Goal: Ask a question

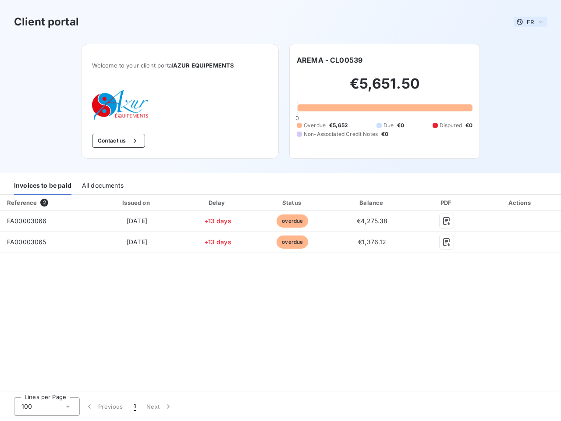
click at [530, 22] on span "FR" at bounding box center [530, 21] width 7 height 7
click at [117, 141] on button "Contact us" at bounding box center [118, 141] width 53 height 14
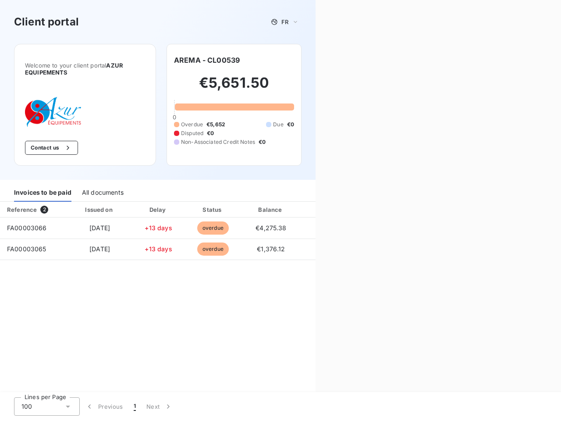
click at [330, 60] on div "Contact us Fill out the form below, and a member of our team will get back to y…" at bounding box center [438, 210] width 245 height 421
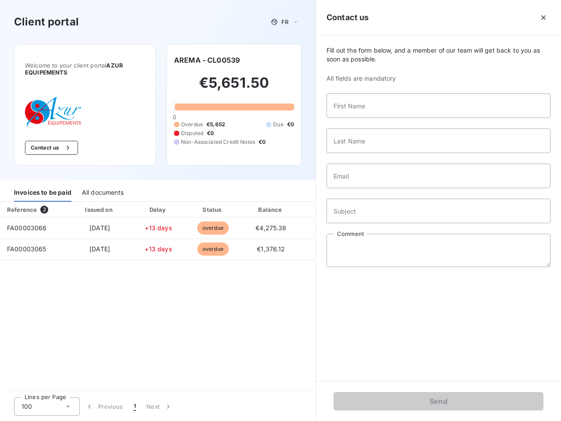
click at [43, 185] on div "Invoices to be paid" at bounding box center [42, 192] width 57 height 18
click at [102, 185] on div "All documents" at bounding box center [103, 192] width 42 height 18
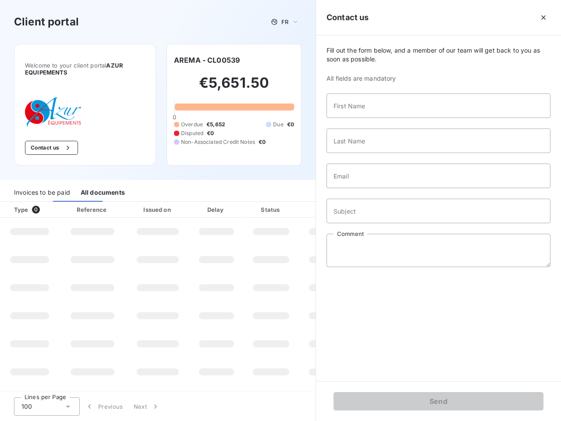
click at [46, 202] on th "Type 0" at bounding box center [29, 210] width 59 height 16
click at [136, 202] on th "Issued on" at bounding box center [158, 210] width 64 height 16
click at [217, 202] on th "Delay" at bounding box center [216, 210] width 53 height 16
click at [292, 202] on th "Status" at bounding box center [271, 210] width 56 height 16
click at [372, 202] on input "Subject" at bounding box center [438, 211] width 224 height 25
